Goal: Find contact information: Find contact information

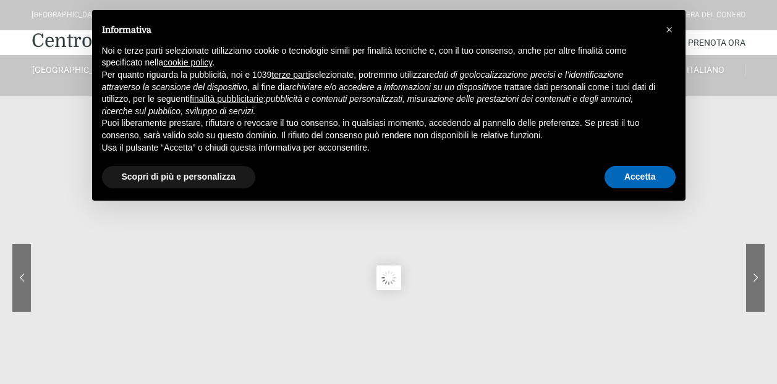
click at [618, 167] on button "Accetta" at bounding box center [640, 177] width 71 height 22
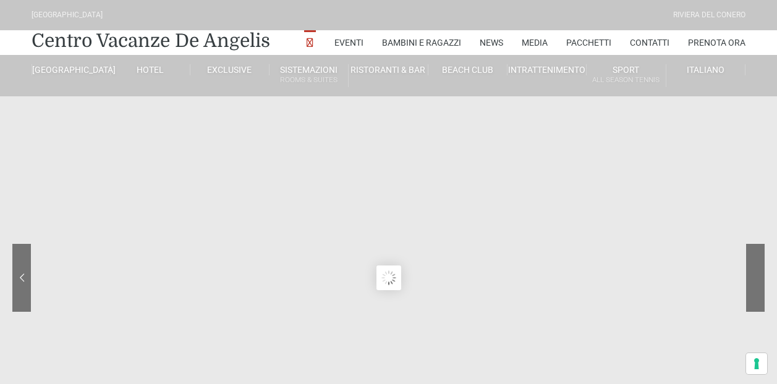
click at [763, 279] on sr7-nav-img-live at bounding box center [708, 278] width 111 height 68
click at [762, 279] on sr7-nav-img-live at bounding box center [708, 278] width 111 height 68
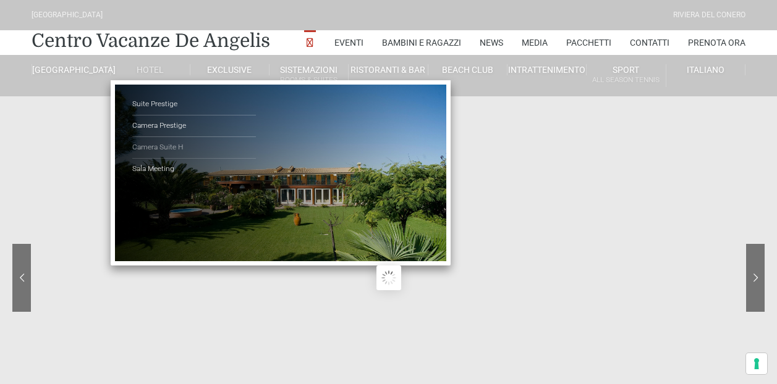
click at [169, 147] on link "Camera Suite H" at bounding box center [194, 148] width 124 height 22
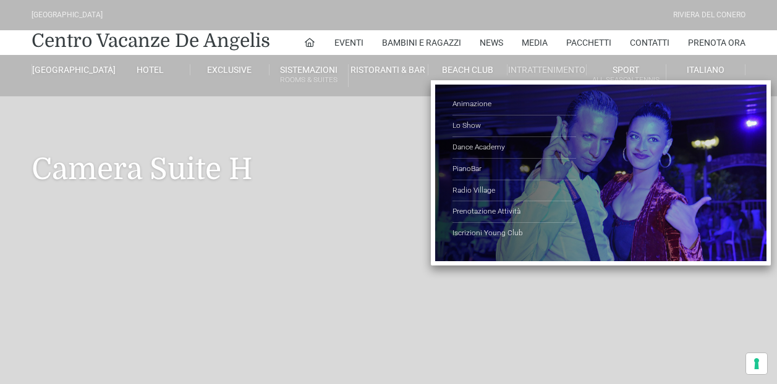
click at [536, 70] on link "Intrattenimento" at bounding box center [546, 69] width 79 height 11
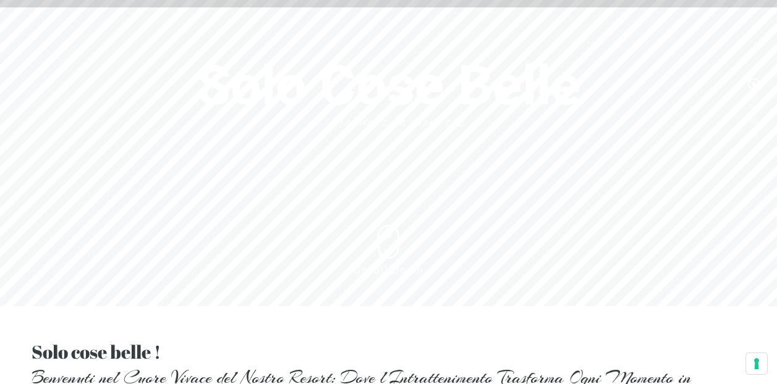
scroll to position [114, 0]
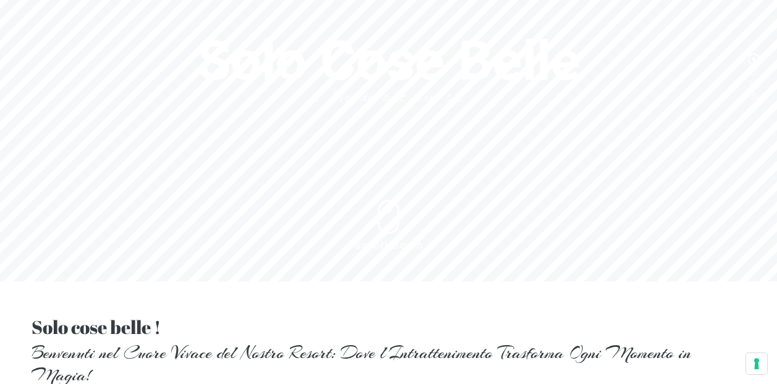
click at [757, 74] on header "[GEOGRAPHIC_DATA] [GEOGRAPHIC_DATA] Centro Vacanze [GEOGRAPHIC_DATA] Eventi Mis…" at bounding box center [388, 102] width 777 height 433
click at [755, 85] on header "[GEOGRAPHIC_DATA] [GEOGRAPHIC_DATA] Centro Vacanze [GEOGRAPHIC_DATA] Eventi Mis…" at bounding box center [388, 102] width 777 height 433
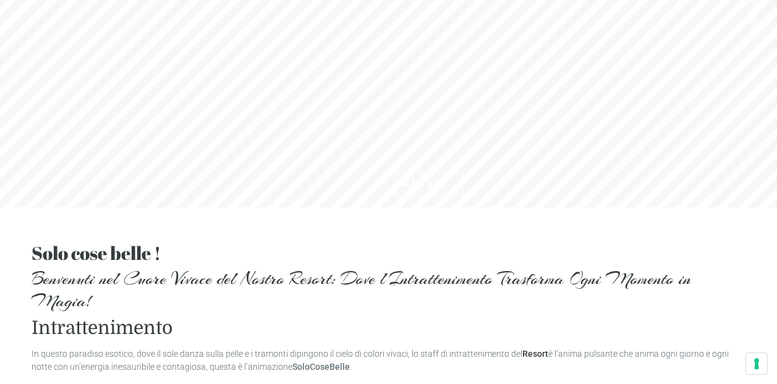
scroll to position [33, 0]
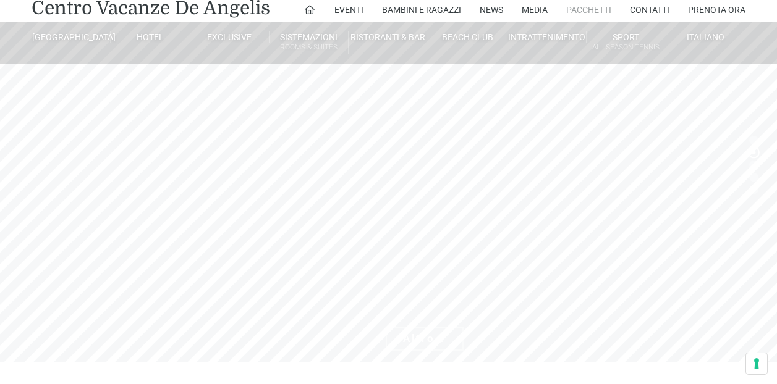
click at [593, 3] on link "Pacchetti" at bounding box center [588, 10] width 45 height 25
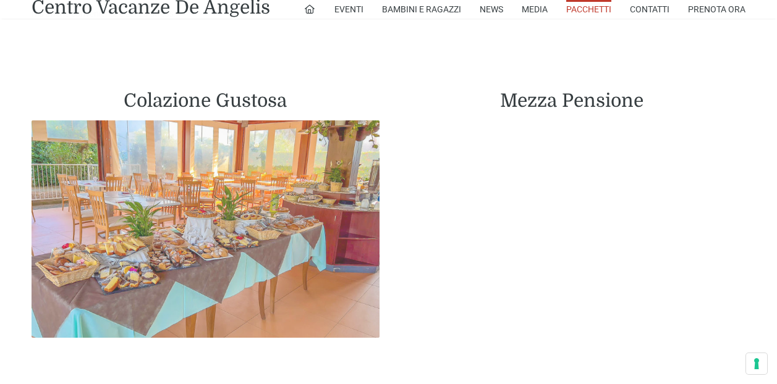
scroll to position [690, 0]
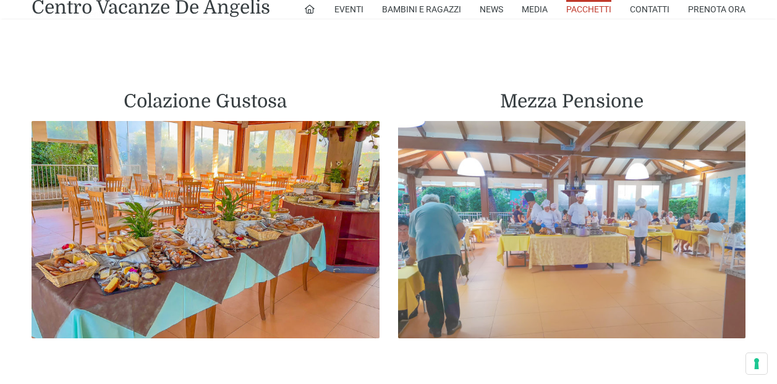
click at [435, 199] on img at bounding box center [572, 230] width 348 height 218
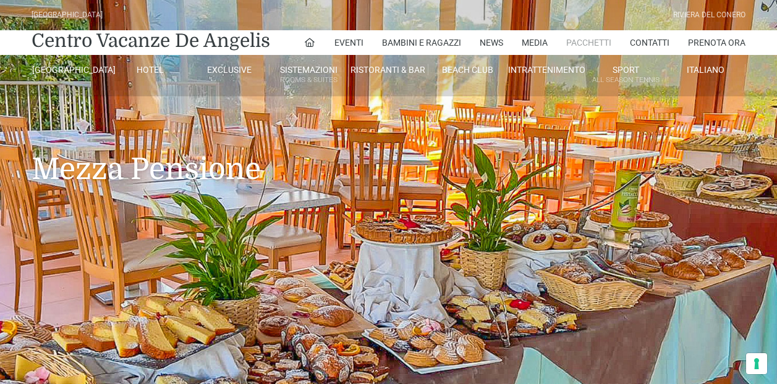
click at [584, 42] on link "Pacchetti" at bounding box center [588, 42] width 45 height 25
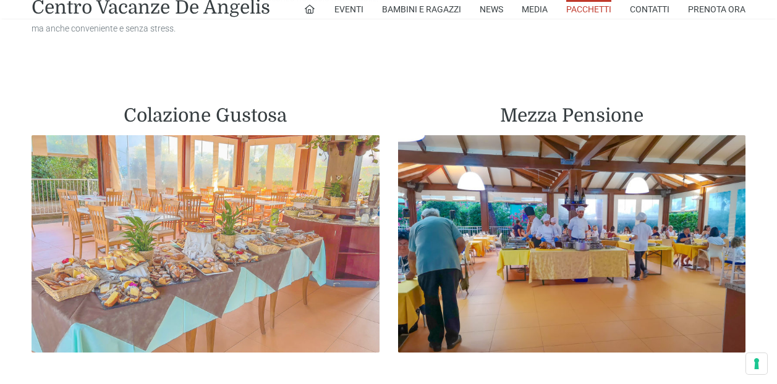
scroll to position [678, 0]
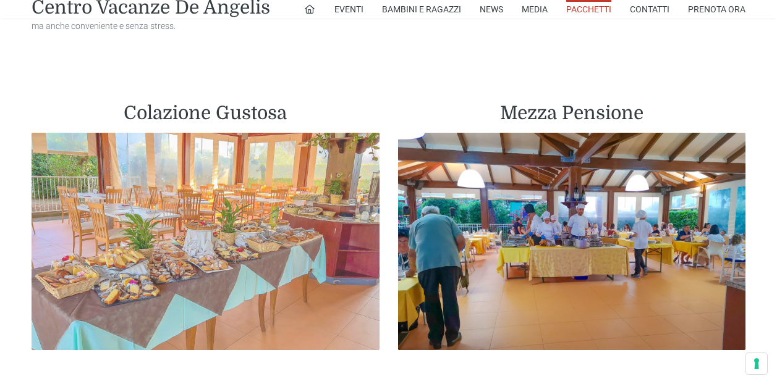
click at [264, 195] on img at bounding box center [206, 242] width 348 height 218
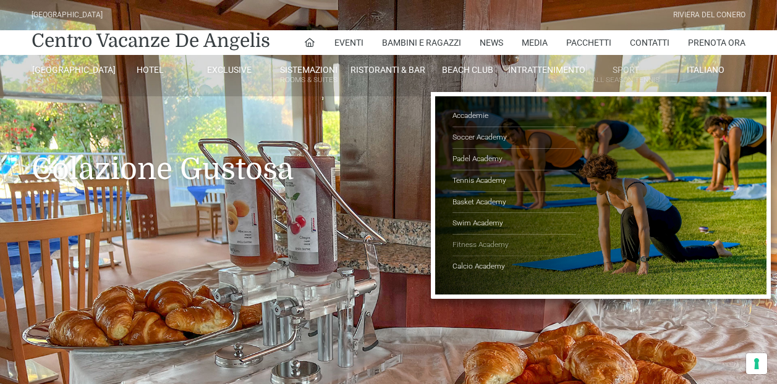
click at [484, 244] on link "Fitness Academy" at bounding box center [514, 246] width 124 height 22
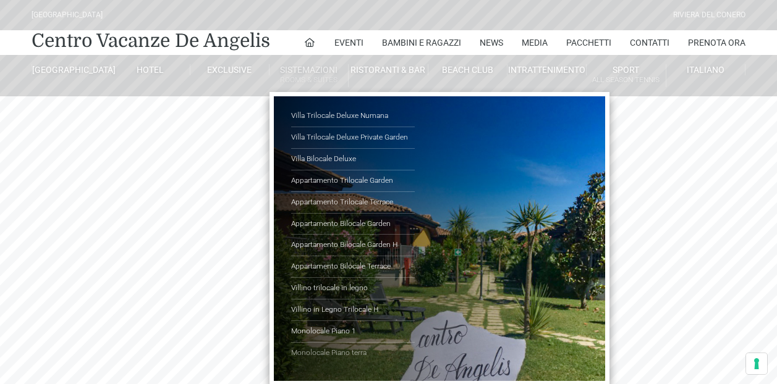
click at [318, 359] on link "Monolocale Piano terra" at bounding box center [353, 353] width 124 height 21
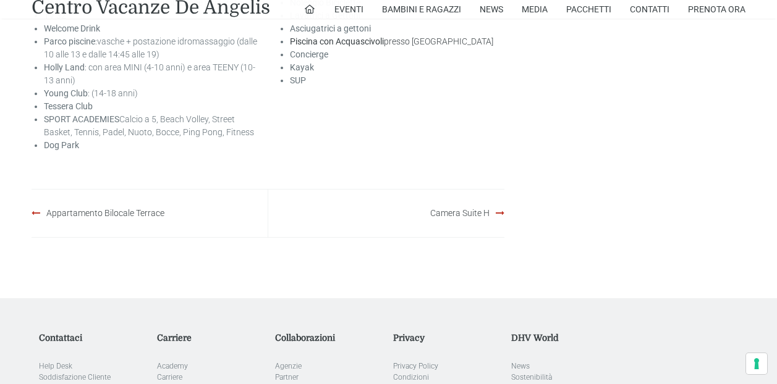
scroll to position [2103, 0]
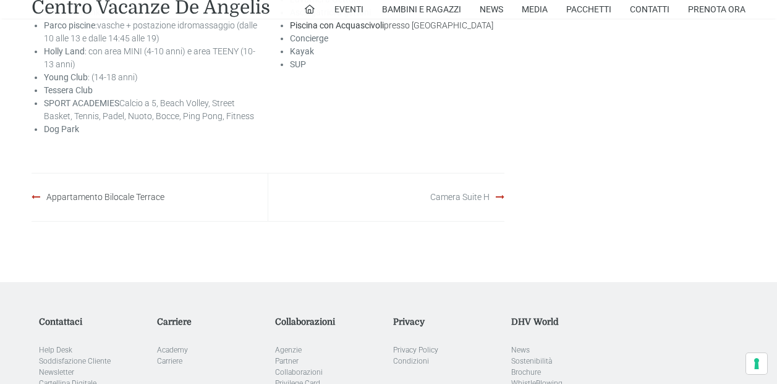
click at [473, 202] on link "Camera Suite H" at bounding box center [459, 197] width 59 height 10
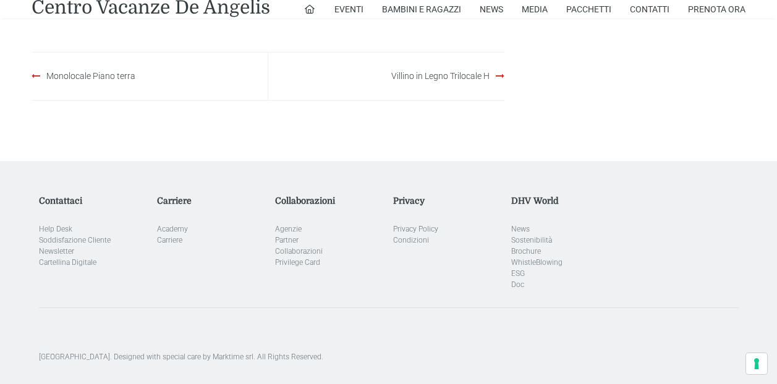
scroll to position [962, 0]
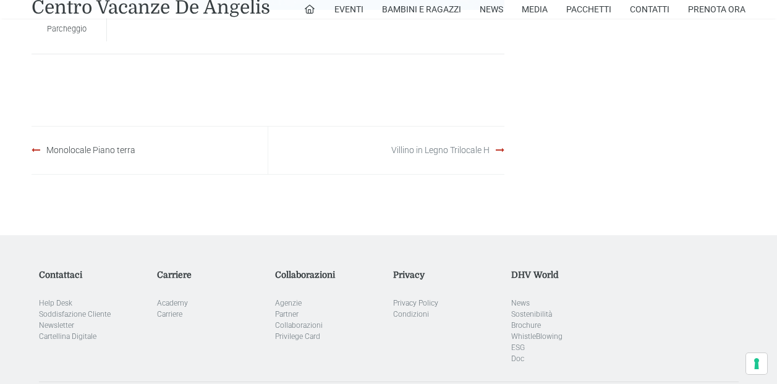
click at [419, 149] on link "Villino in Legno Trilocale H" at bounding box center [440, 150] width 98 height 10
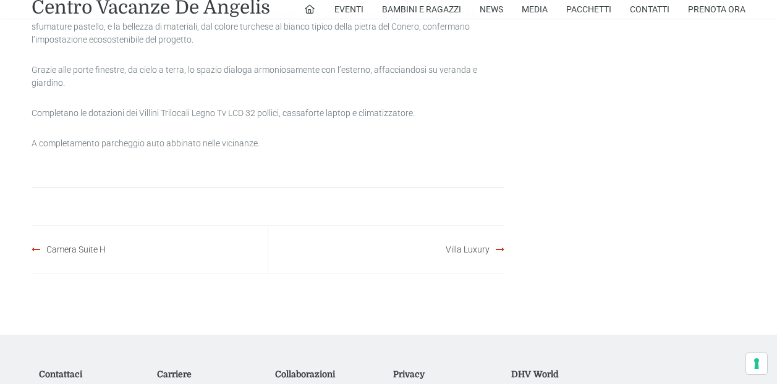
scroll to position [1152, 0]
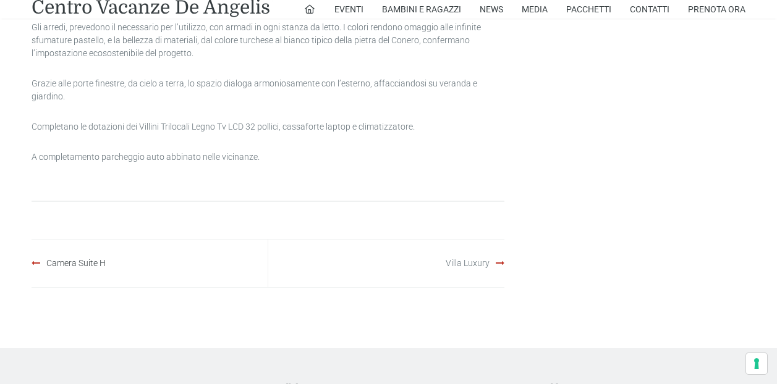
click at [471, 265] on link "Villa Luxury" at bounding box center [468, 263] width 44 height 10
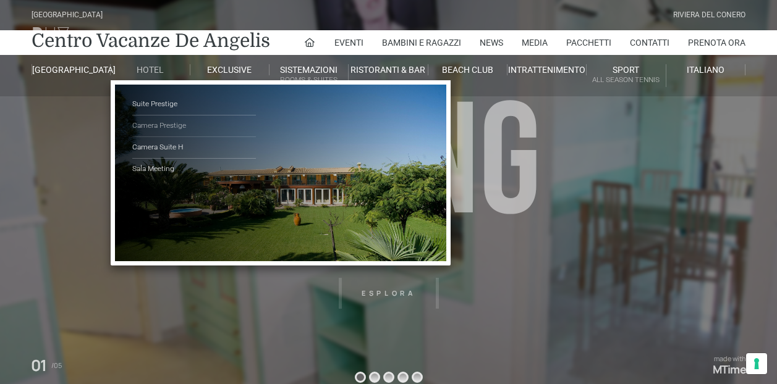
click at [159, 127] on link "Camera Prestige" at bounding box center [194, 127] width 124 height 22
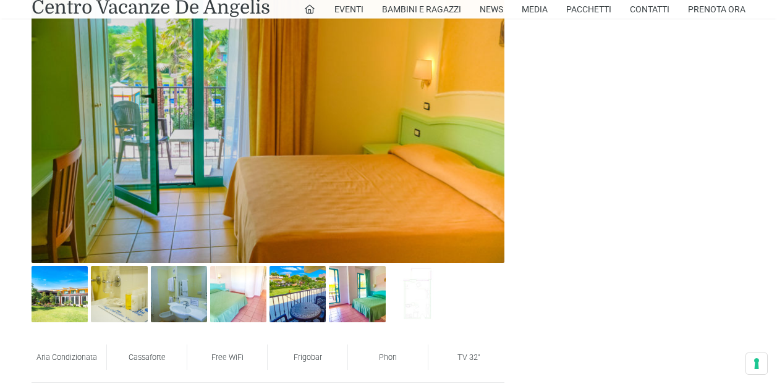
scroll to position [669, 0]
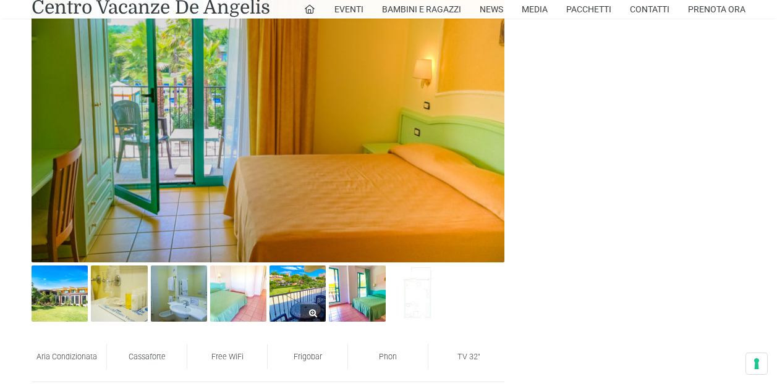
click at [307, 286] on img at bounding box center [297, 294] width 56 height 56
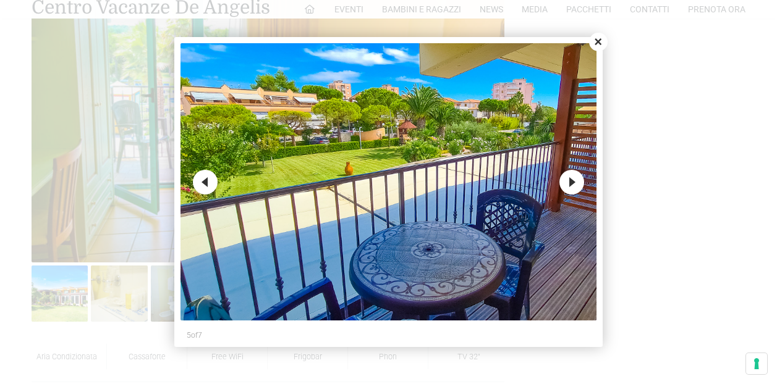
click at [567, 185] on button "Next" at bounding box center [571, 182] width 25 height 25
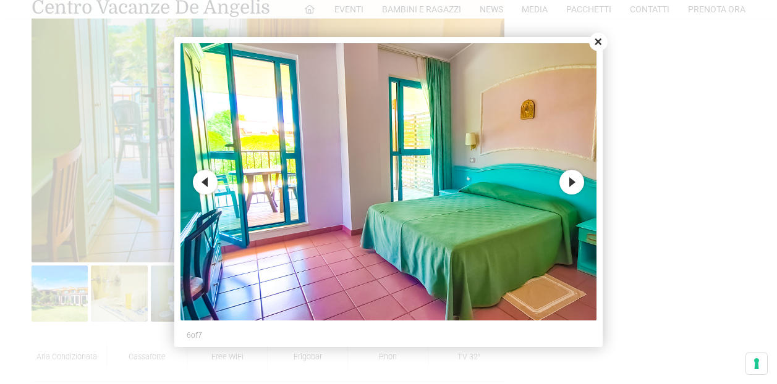
click at [567, 185] on button "Next" at bounding box center [571, 182] width 25 height 25
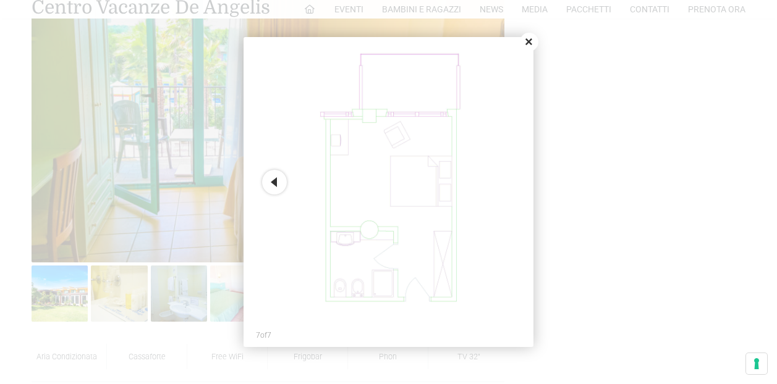
click at [535, 41] on button "Close" at bounding box center [529, 42] width 19 height 19
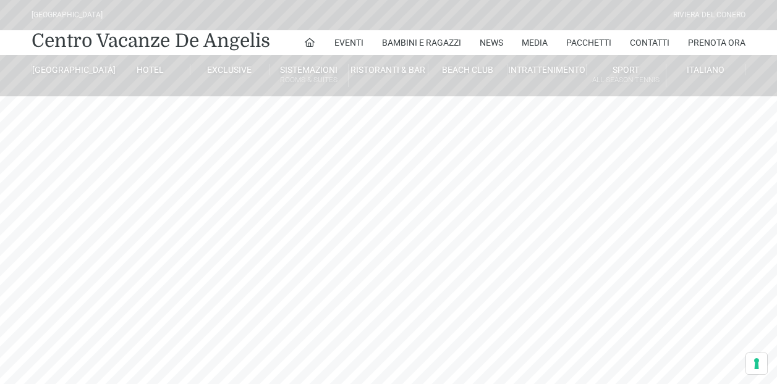
scroll to position [0, 0]
click at [650, 41] on link "Contatti" at bounding box center [650, 42] width 40 height 25
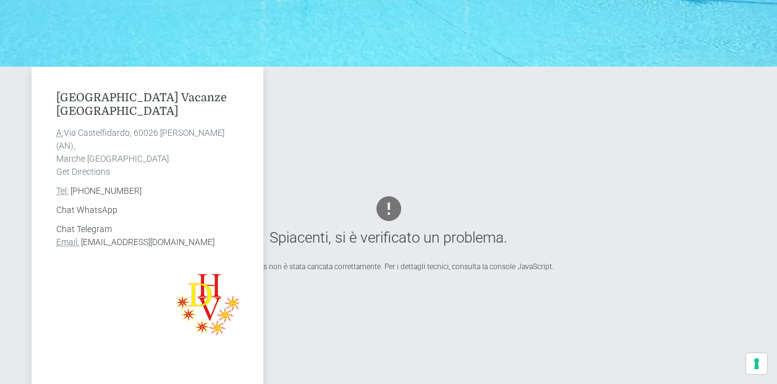
scroll to position [381, 0]
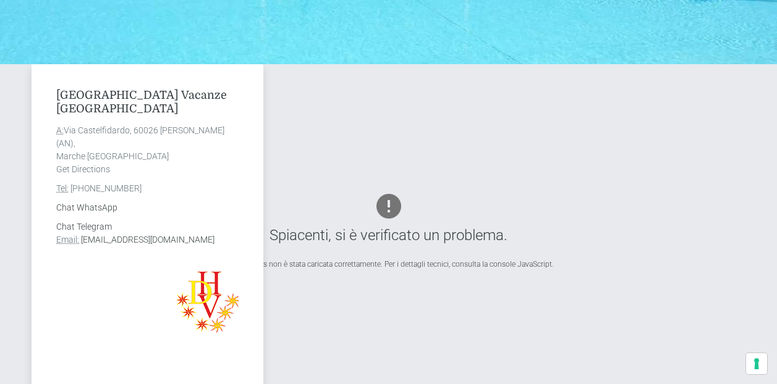
click at [123, 190] on link "[PHONE_NUMBER]" at bounding box center [105, 189] width 71 height 10
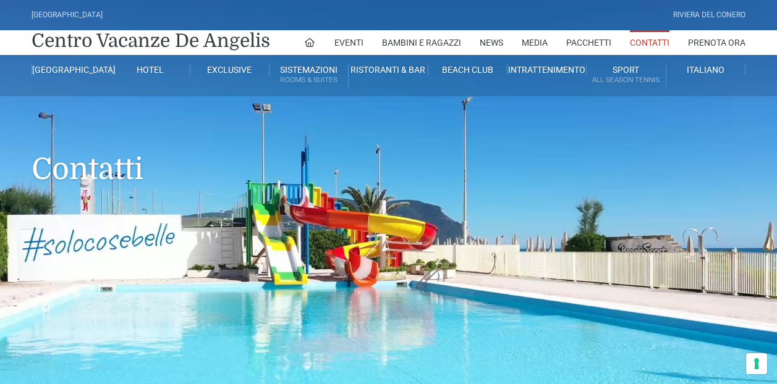
scroll to position [0, 0]
